Goal: Communication & Community: Answer question/provide support

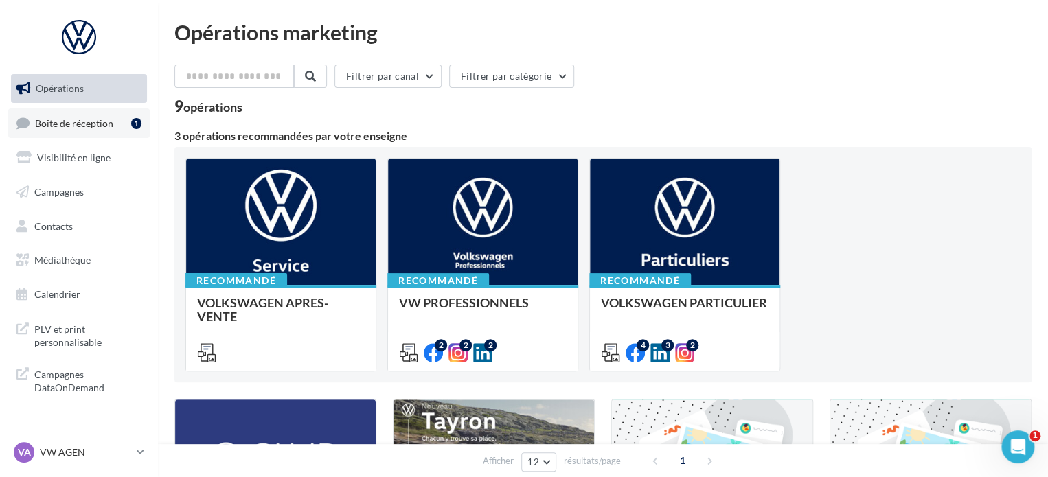
click at [42, 130] on link "Boîte de réception 1" at bounding box center [78, 124] width 141 height 30
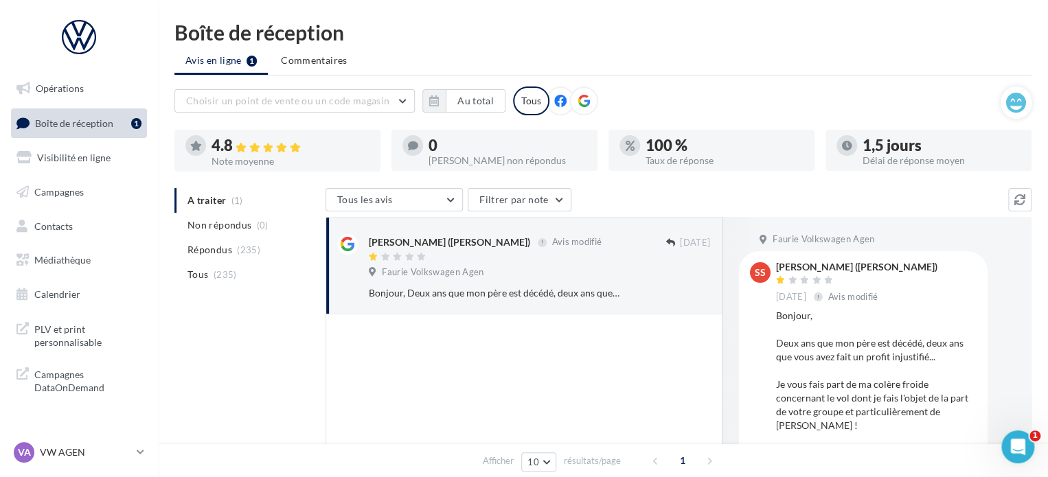
drag, startPoint x: 850, startPoint y: 385, endPoint x: 778, endPoint y: 320, distance: 97.8
click at [778, 320] on div "Bonjour, Deux ans que mon père est décédé, deux ans que vous avez fait un profi…" at bounding box center [876, 480] width 201 height 343
copy div "Bonjour, Deux ans que mon père est décédé, deux ans que vous avez fait un profi…"
click at [139, 460] on link "VA VW AGEN vw-agen-sdes" at bounding box center [79, 453] width 136 height 26
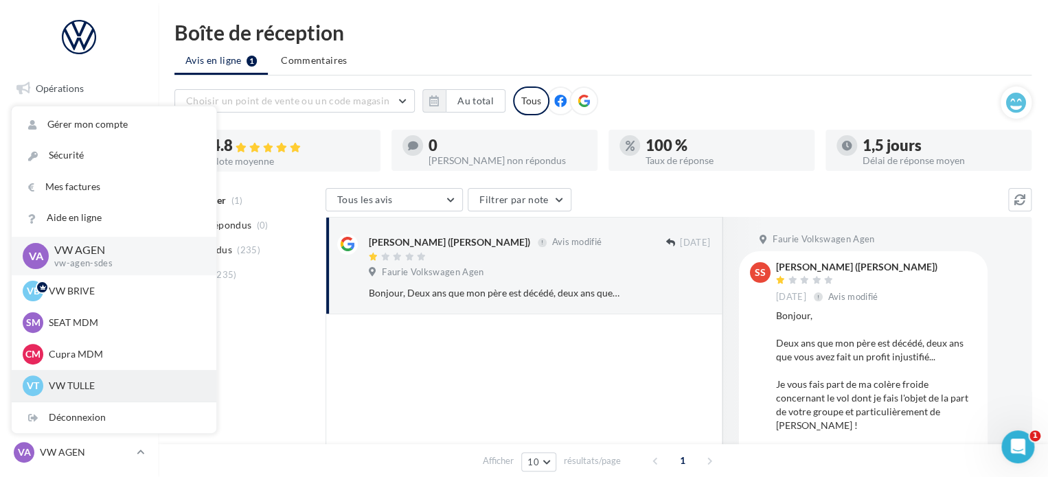
click at [104, 378] on div "VT VW TULLE vw-tul-sdes" at bounding box center [114, 386] width 183 height 21
